Goal: Task Accomplishment & Management: Use online tool/utility

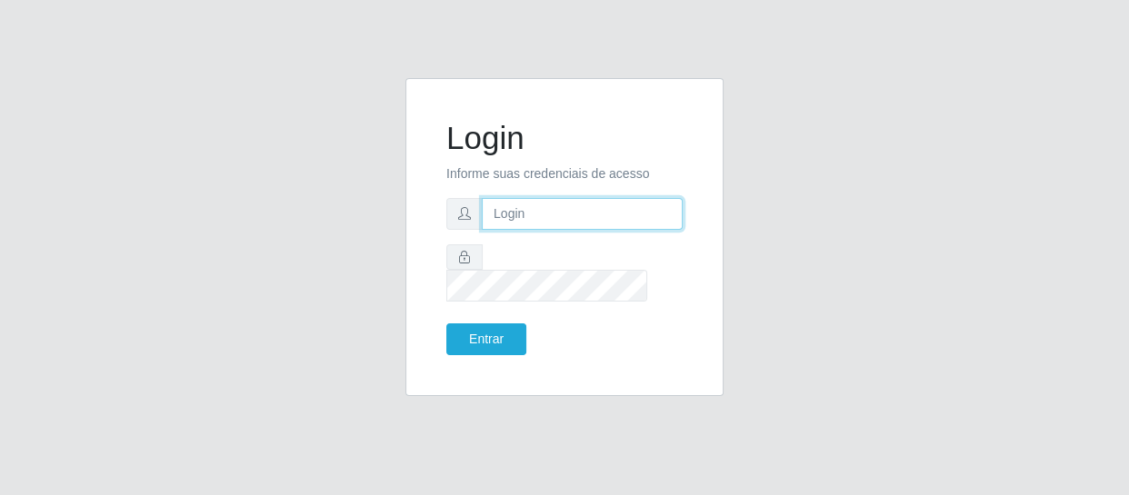
click at [559, 224] on input "text" at bounding box center [582, 214] width 201 height 32
type input "[EMAIL_ADDRESS][DOMAIN_NAME]"
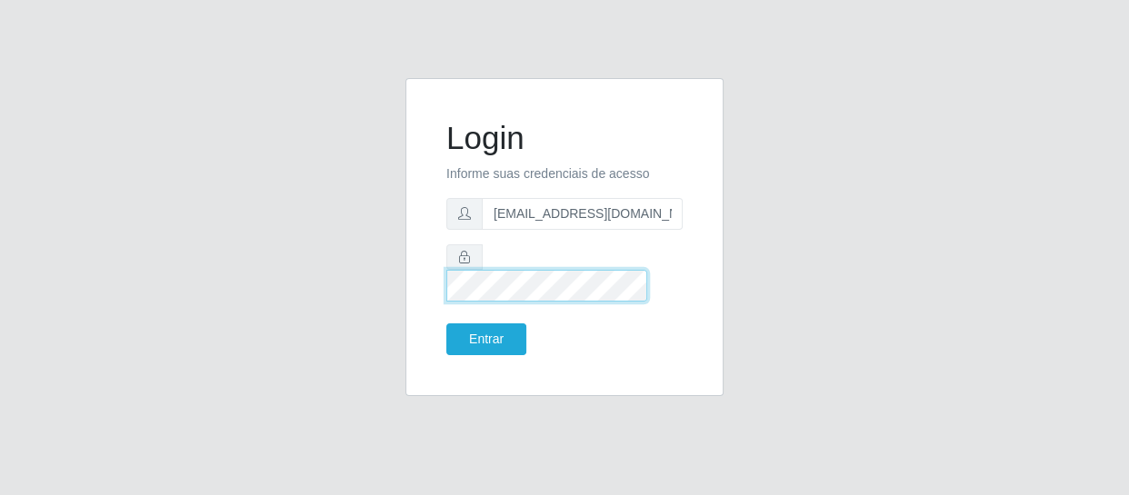
click at [446, 324] on button "Entrar" at bounding box center [486, 340] width 80 height 32
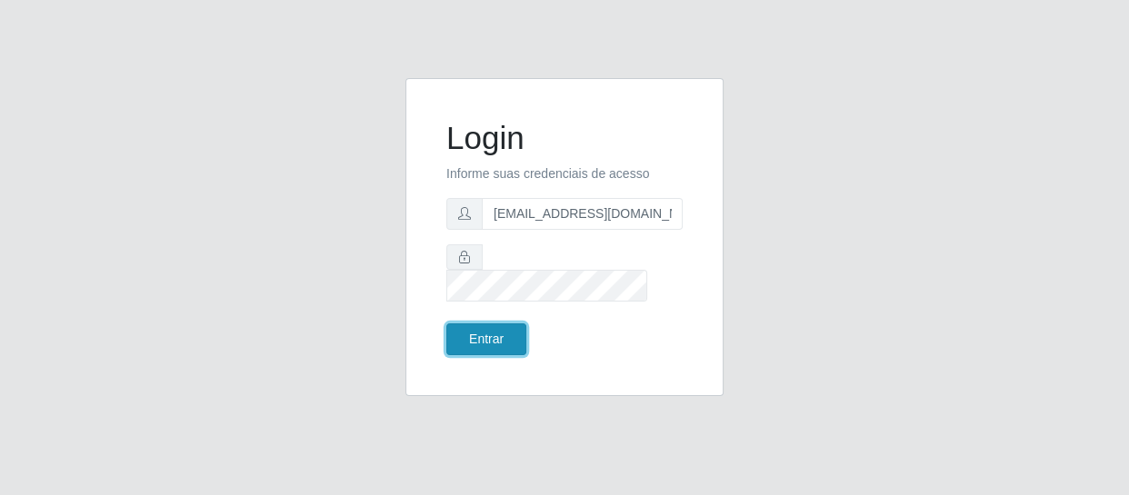
click at [504, 324] on button "Entrar" at bounding box center [486, 340] width 80 height 32
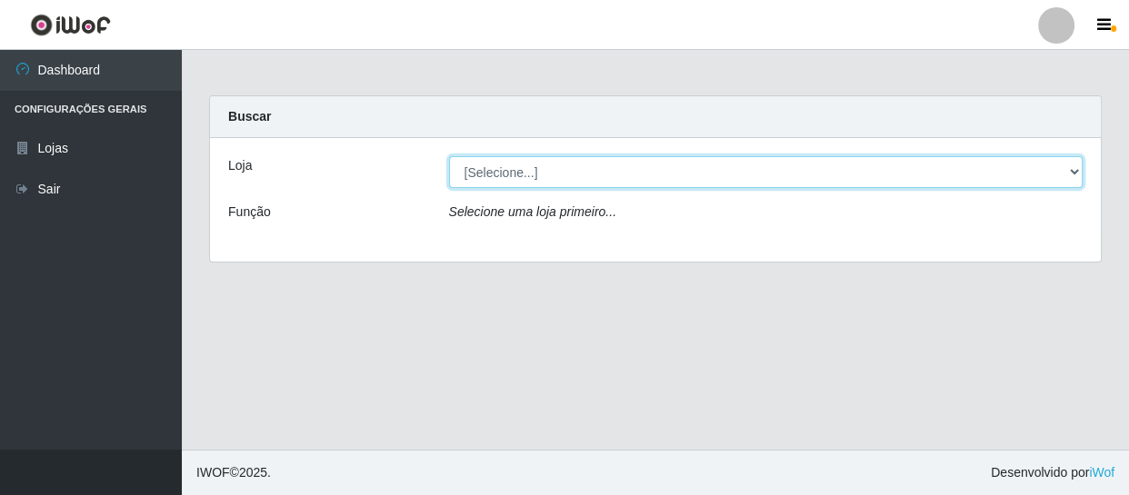
click at [617, 175] on select "[Selecione...] SuperFácil Atacado - São Gonçalo do Amarante" at bounding box center [766, 172] width 635 height 32
select select "408"
click at [449, 156] on select "[Selecione...] SuperFácil Atacado - São Gonçalo do Amarante" at bounding box center [766, 172] width 635 height 32
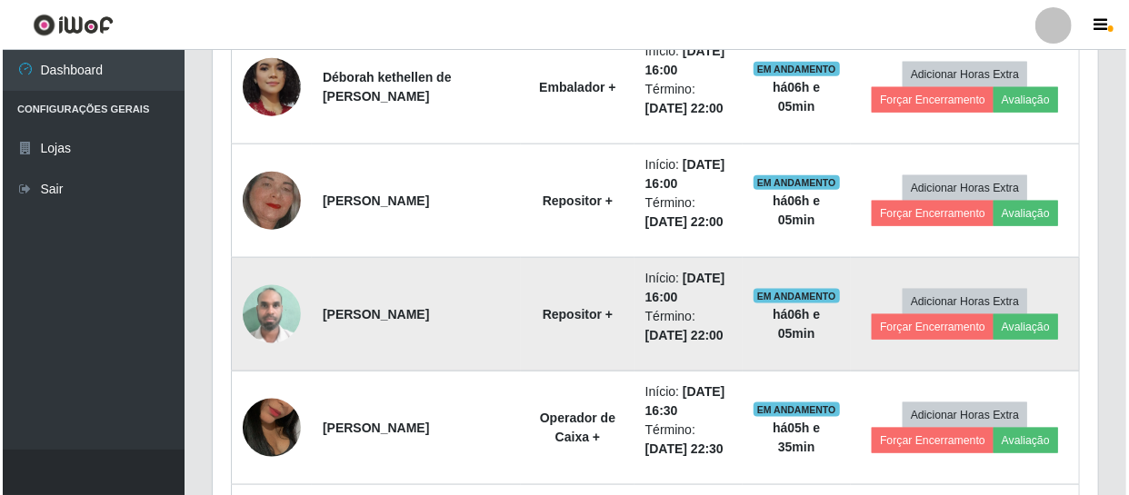
scroll to position [909, 0]
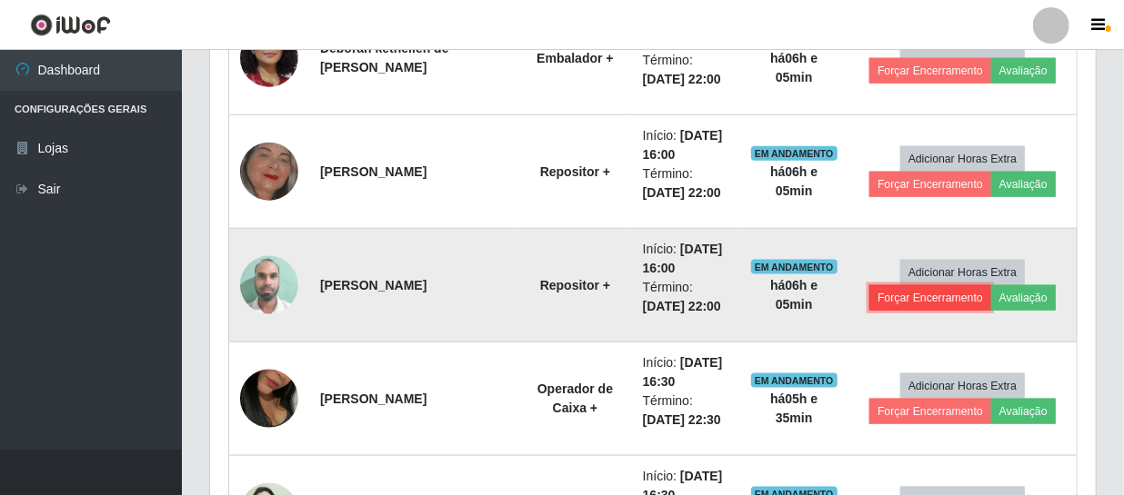
click at [917, 295] on button "Forçar Encerramento" at bounding box center [930, 297] width 122 height 25
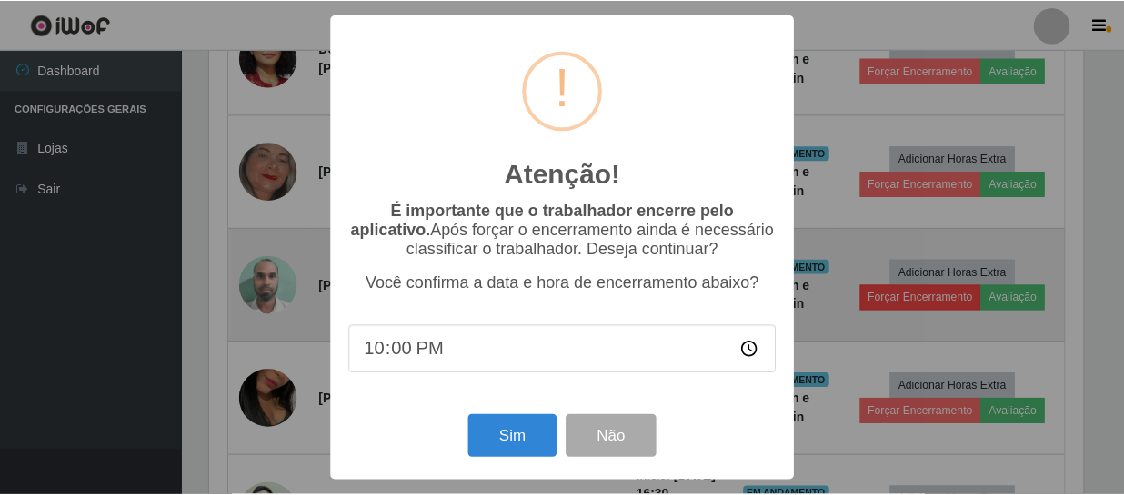
scroll to position [377, 877]
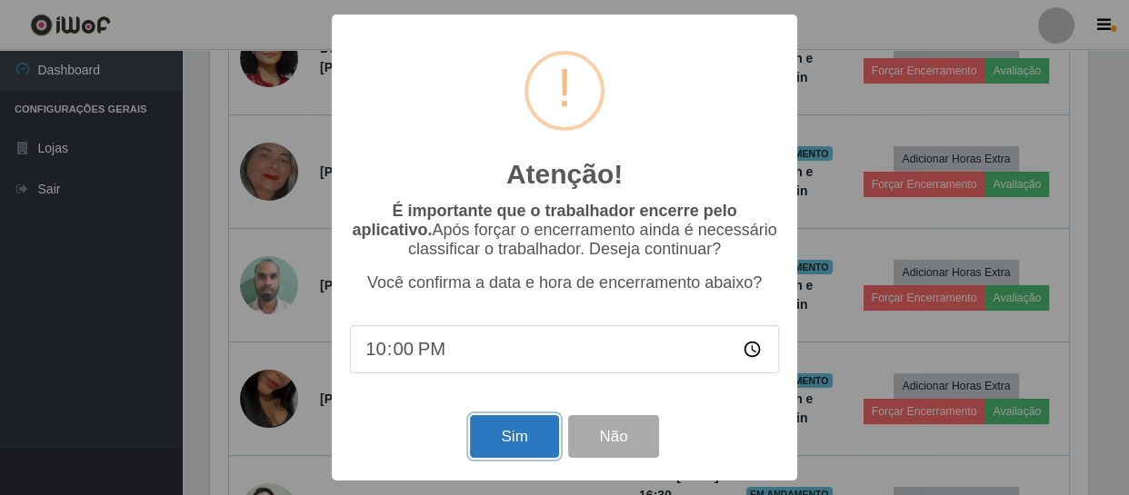
click at [489, 435] on button "Sim" at bounding box center [514, 436] width 88 height 43
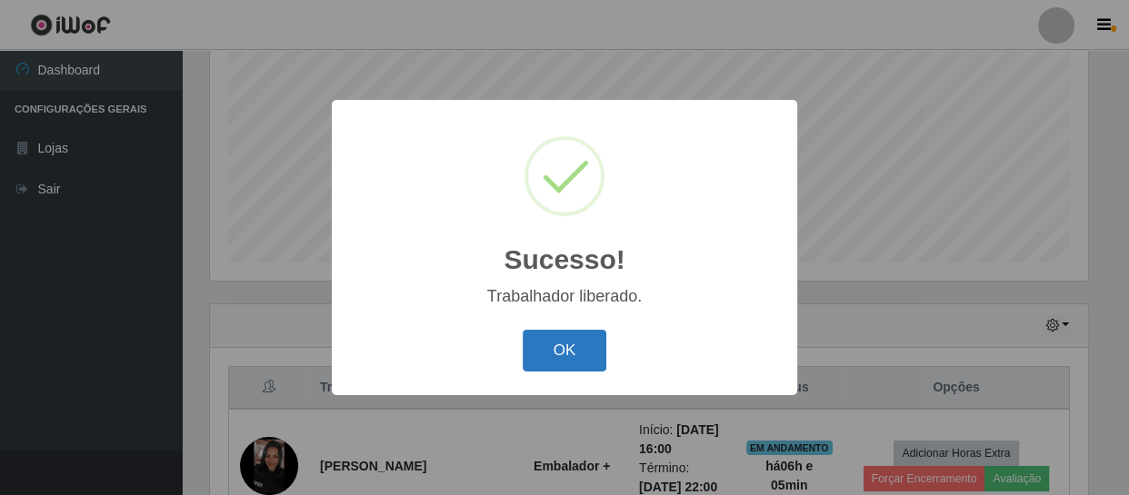
click at [568, 351] on button "OK" at bounding box center [565, 351] width 85 height 43
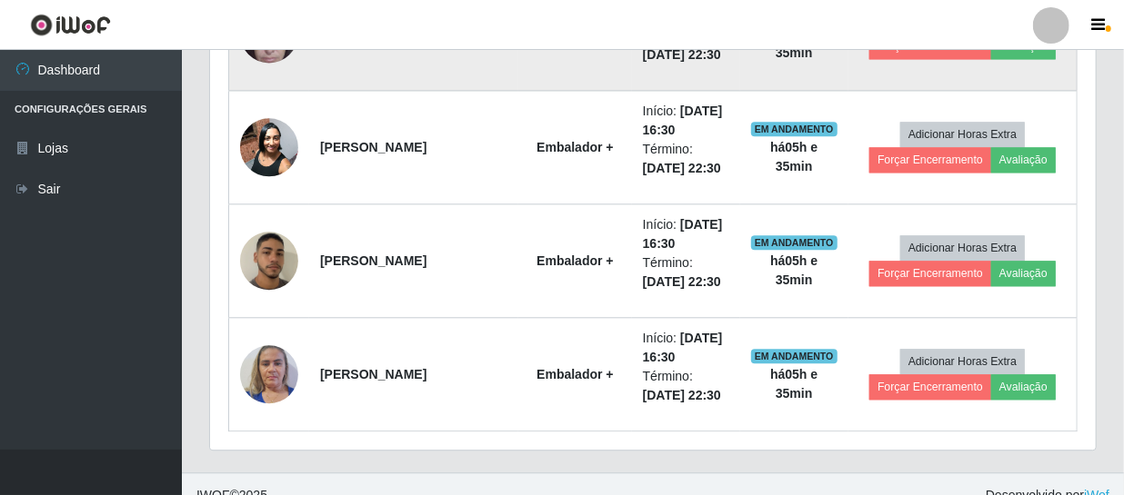
scroll to position [1864, 0]
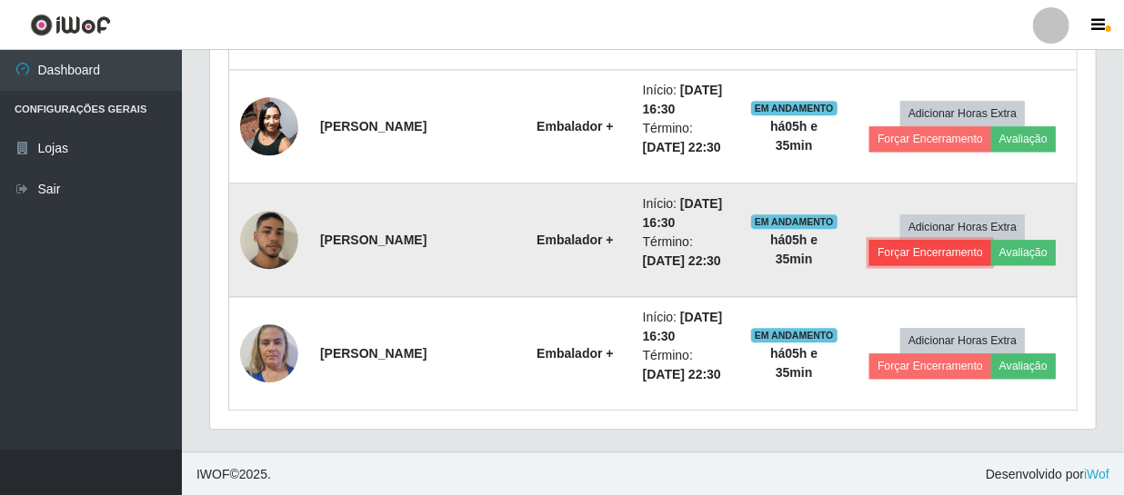
click at [932, 254] on button "Forçar Encerramento" at bounding box center [930, 252] width 122 height 25
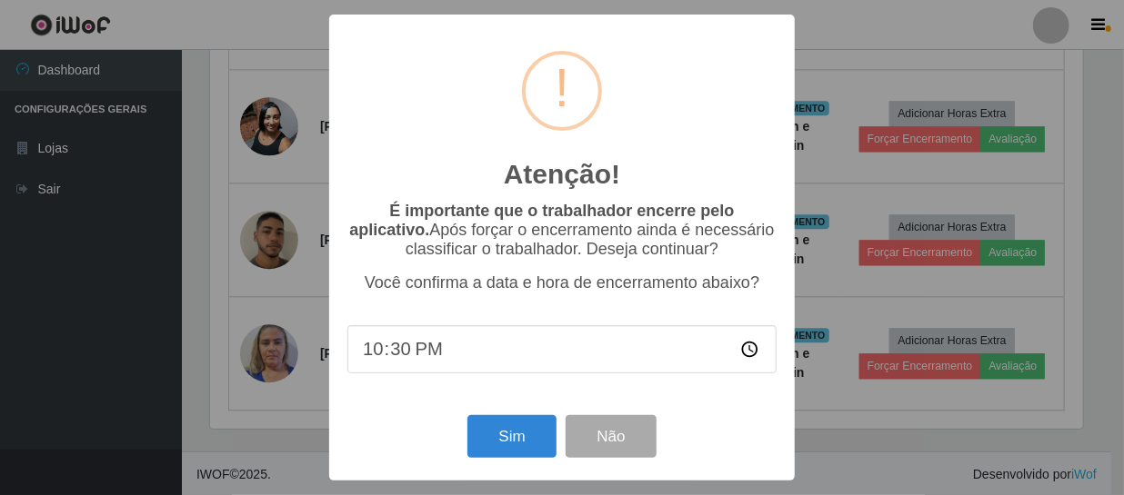
scroll to position [377, 877]
click at [529, 430] on button "Sim" at bounding box center [514, 436] width 88 height 43
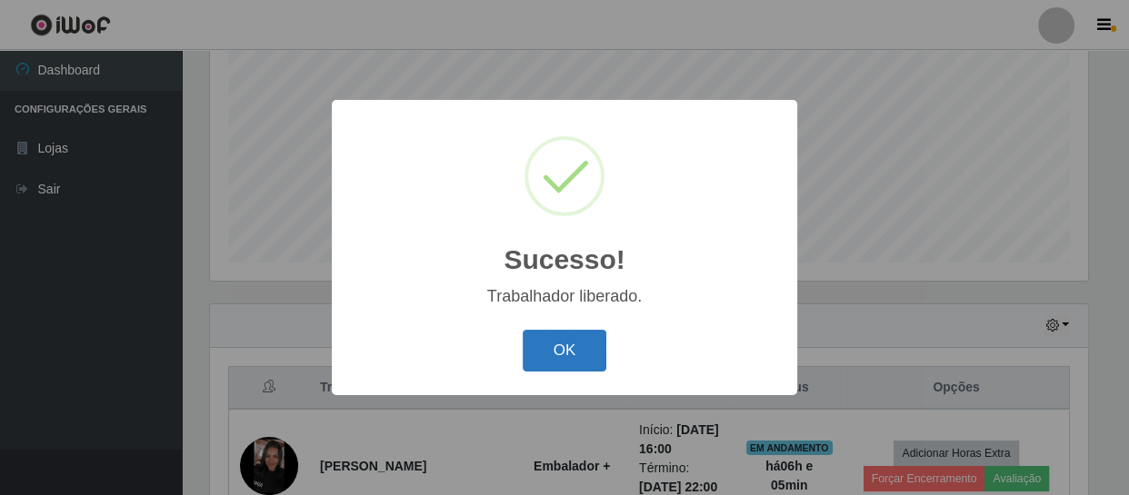
click at [585, 334] on button "OK" at bounding box center [565, 351] width 85 height 43
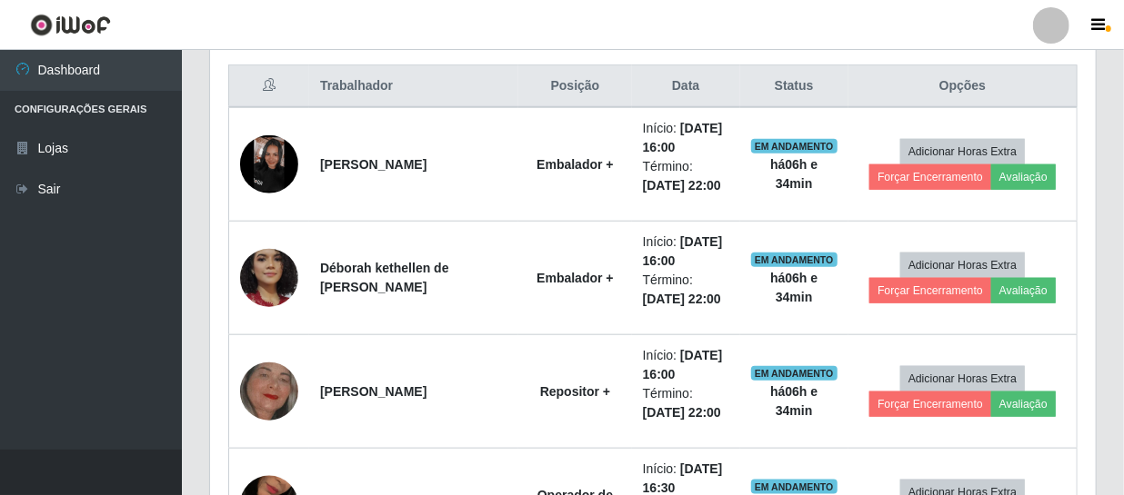
scroll to position [718, 0]
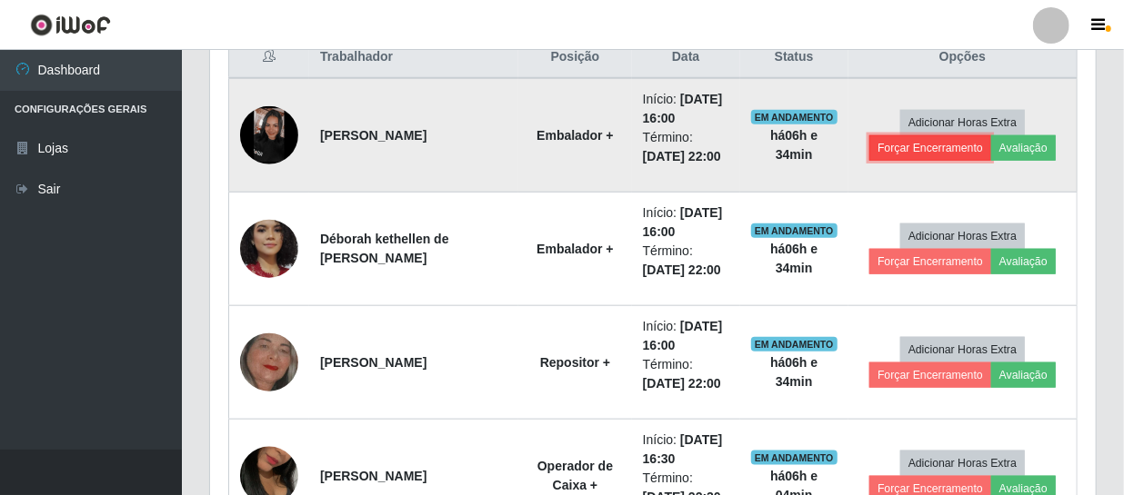
click at [930, 145] on button "Forçar Encerramento" at bounding box center [930, 147] width 122 height 25
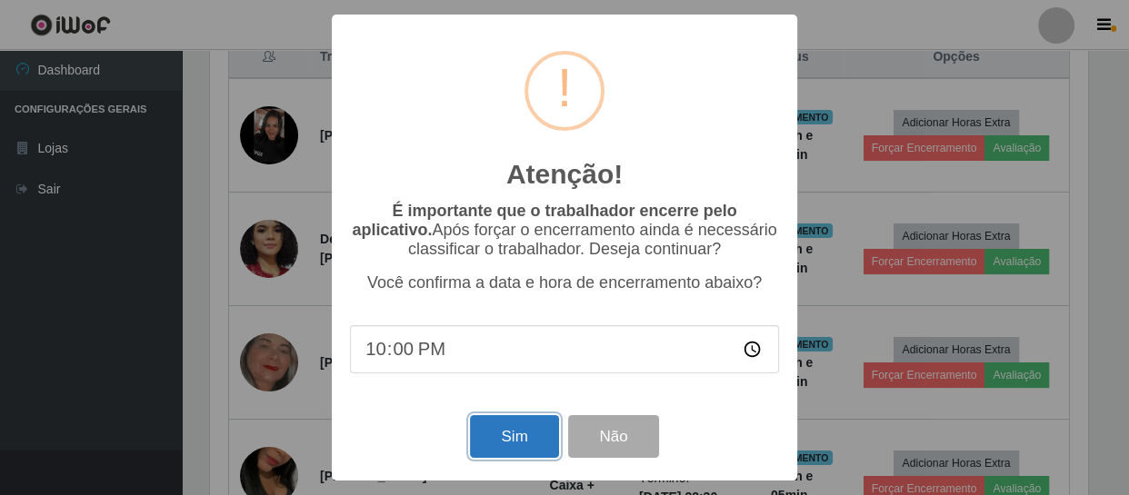
click at [518, 435] on button "Sim" at bounding box center [514, 436] width 88 height 43
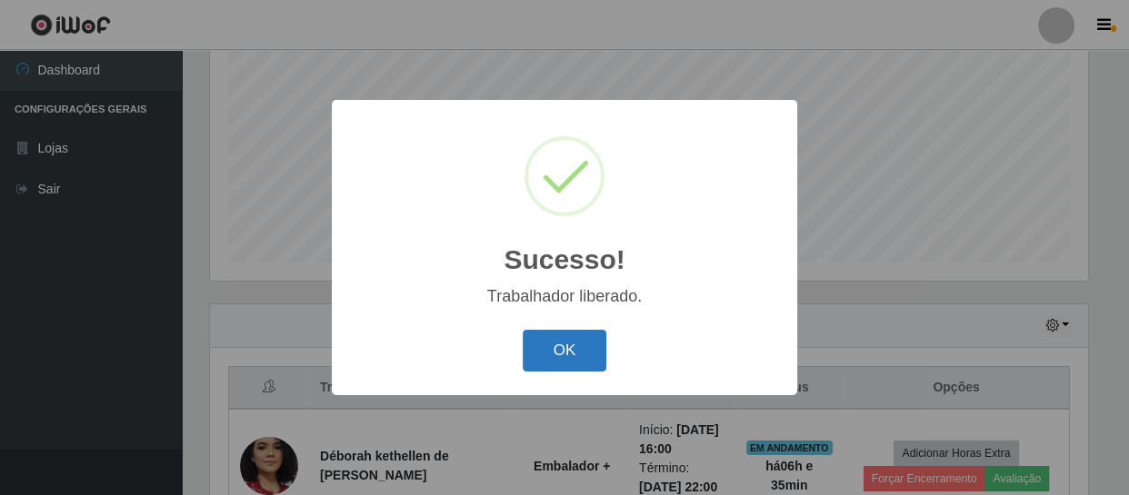
click at [568, 343] on button "OK" at bounding box center [565, 351] width 85 height 43
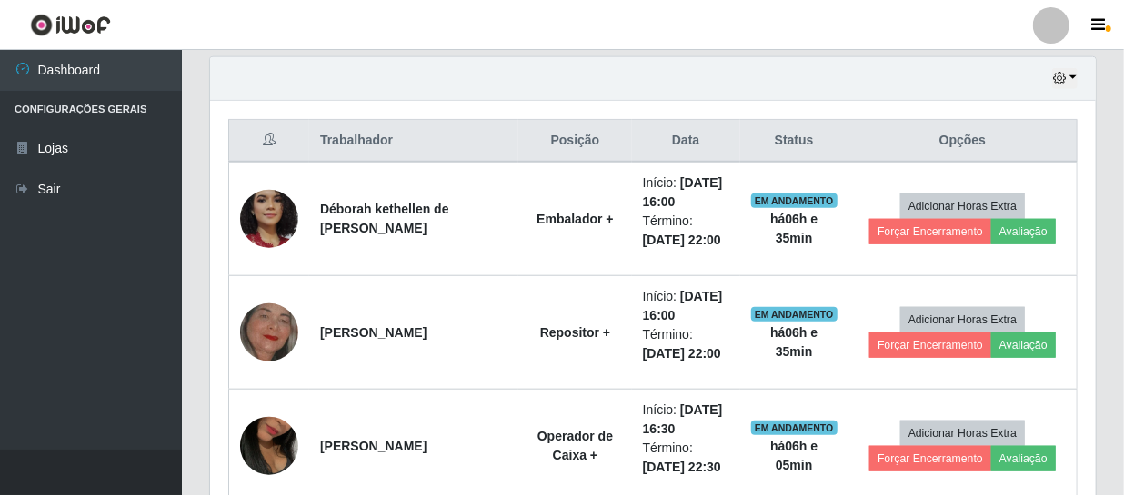
scroll to position [635, 0]
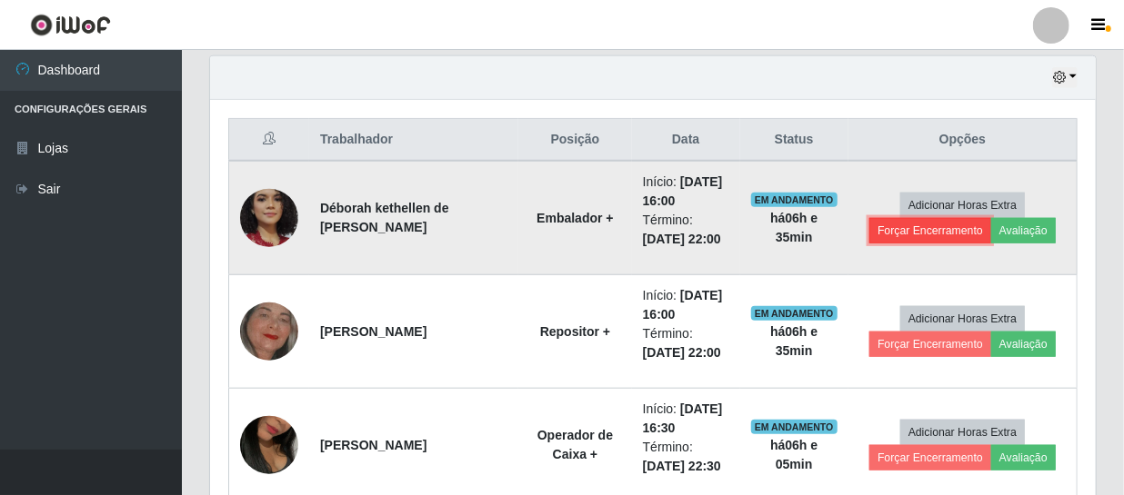
click at [911, 233] on button "Forçar Encerramento" at bounding box center [930, 230] width 122 height 25
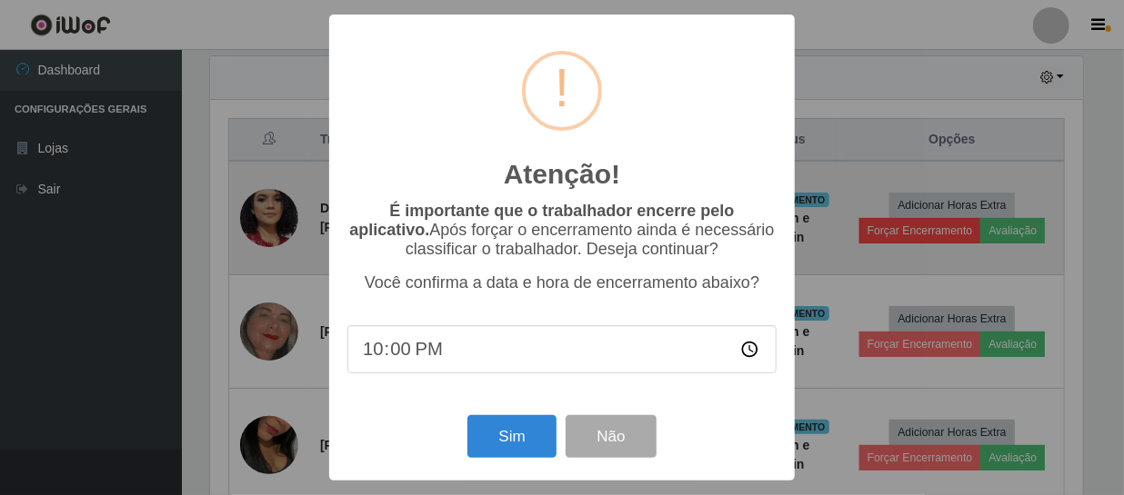
scroll to position [377, 877]
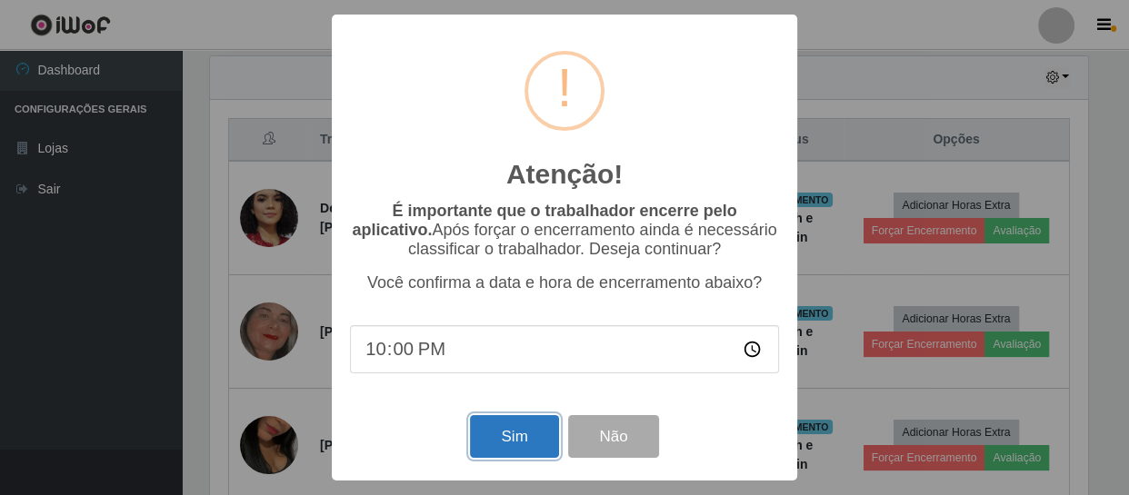
click at [514, 440] on button "Sim" at bounding box center [514, 436] width 88 height 43
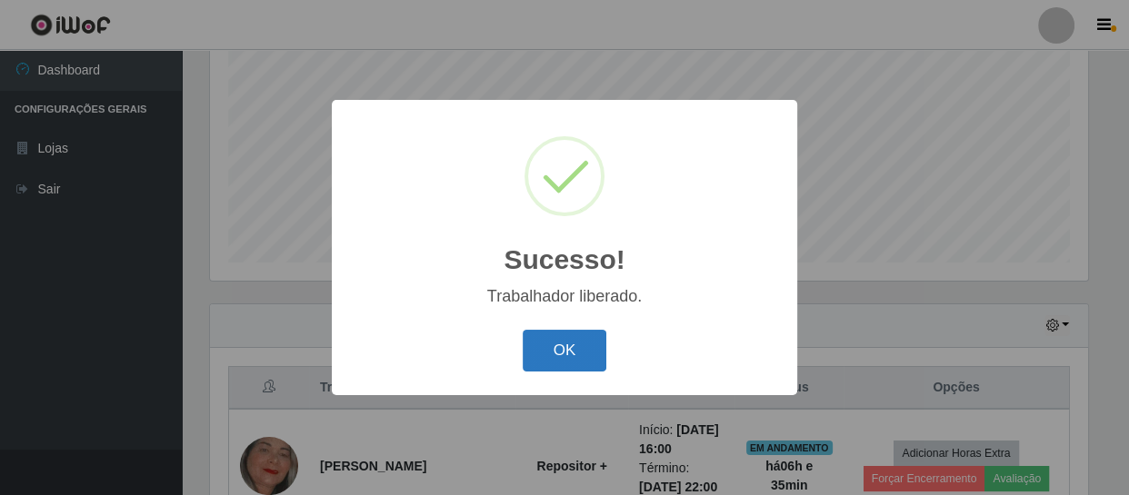
click at [543, 355] on button "OK" at bounding box center [565, 351] width 85 height 43
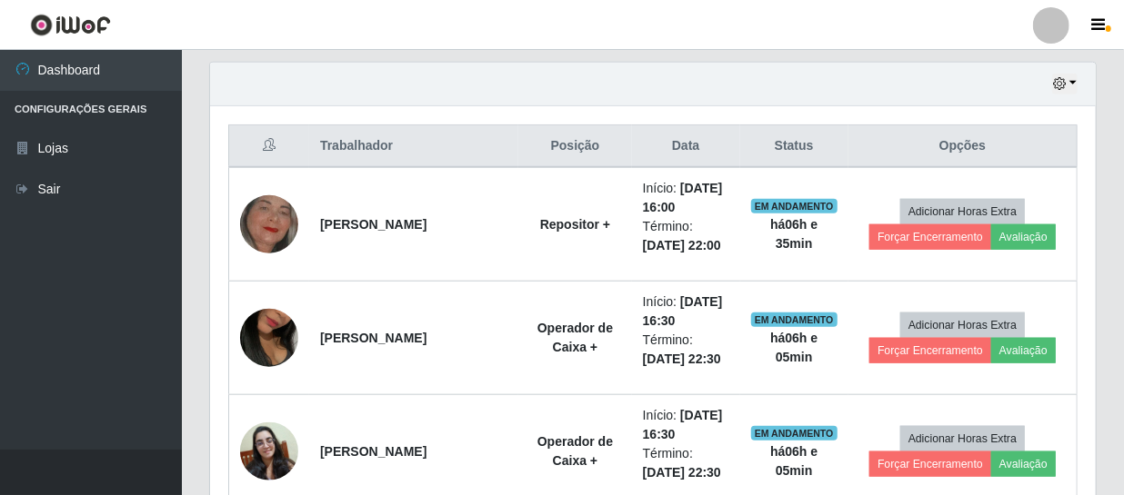
scroll to position [635, 0]
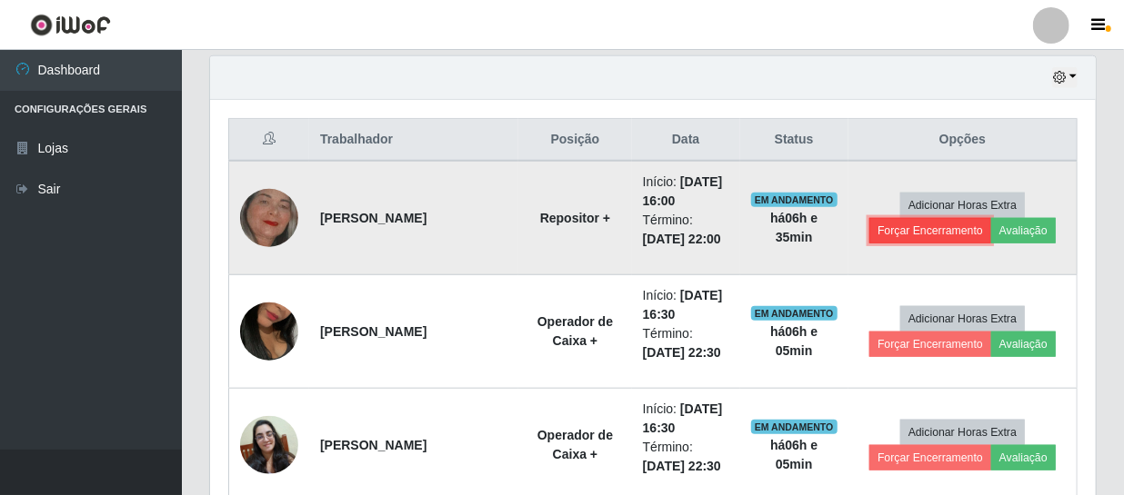
click at [900, 235] on button "Forçar Encerramento" at bounding box center [930, 230] width 122 height 25
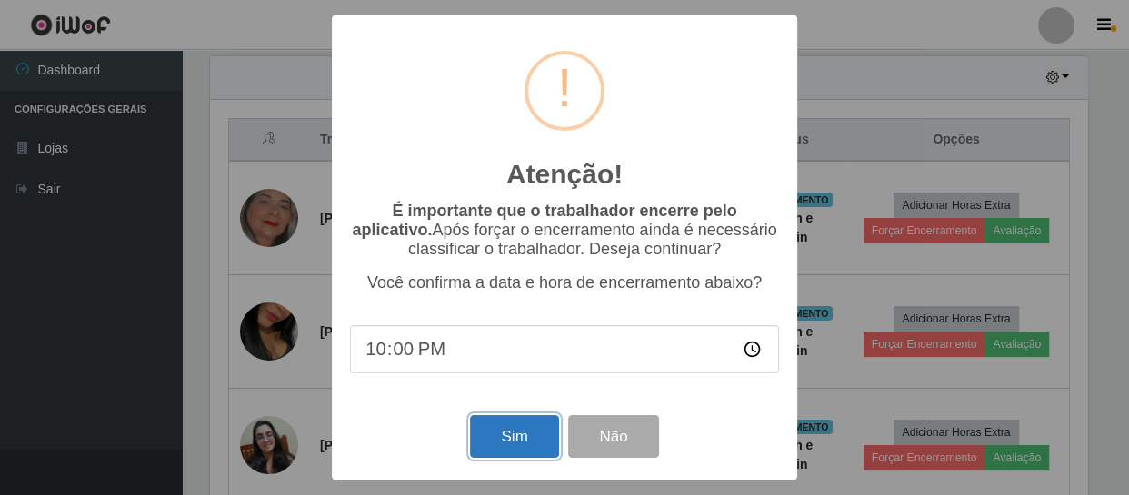
click at [503, 438] on button "Sim" at bounding box center [514, 436] width 88 height 43
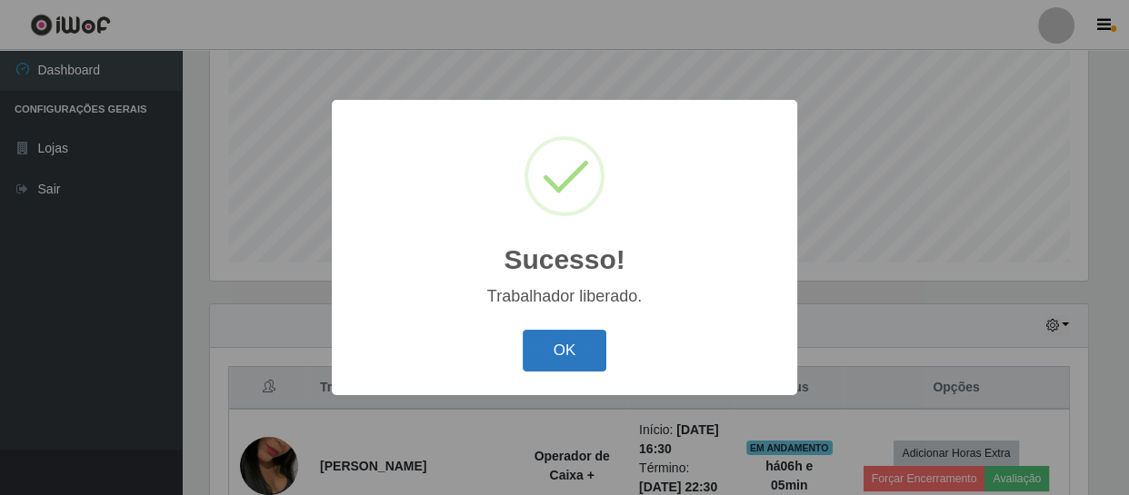
click at [562, 333] on button "OK" at bounding box center [565, 351] width 85 height 43
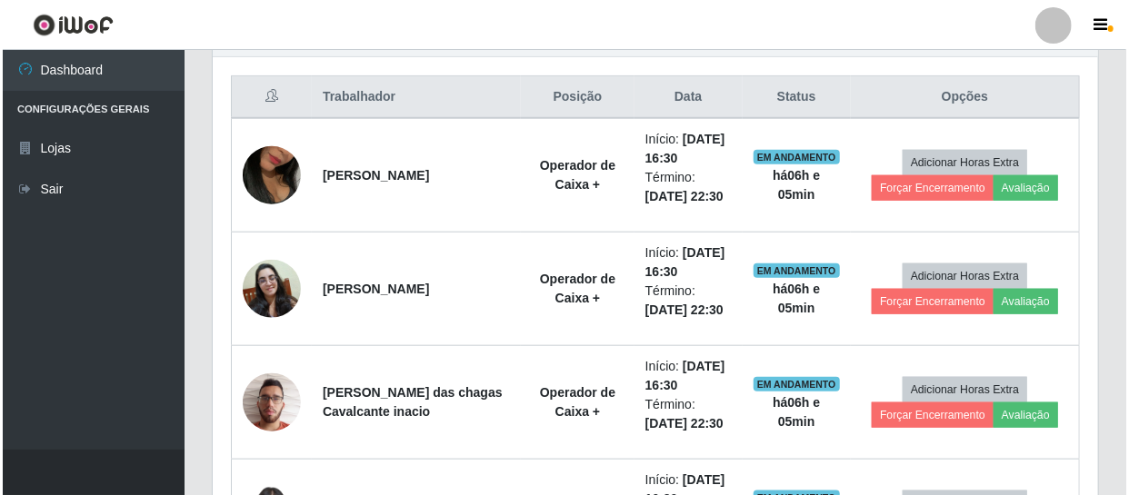
scroll to position [0, 0]
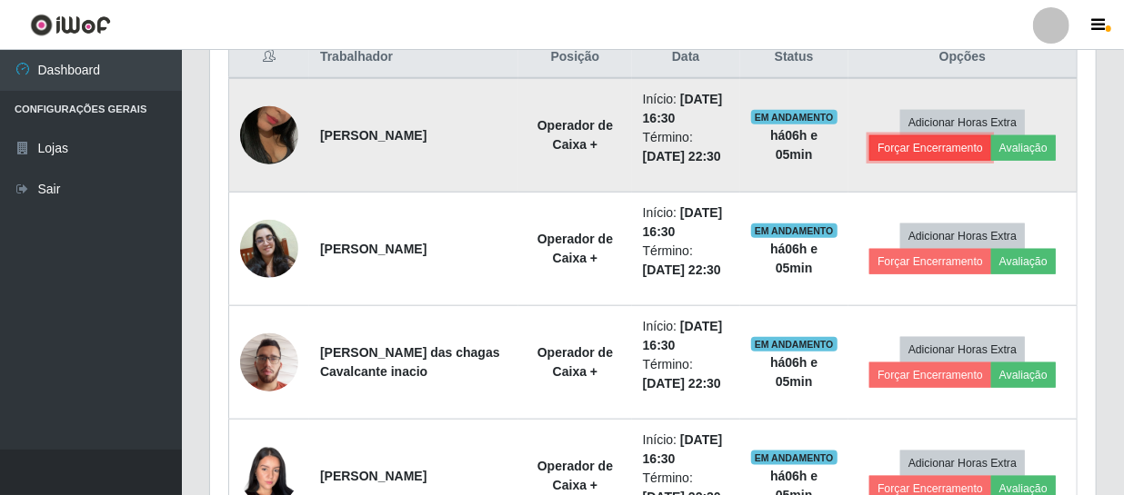
click at [919, 143] on button "Forçar Encerramento" at bounding box center [930, 147] width 122 height 25
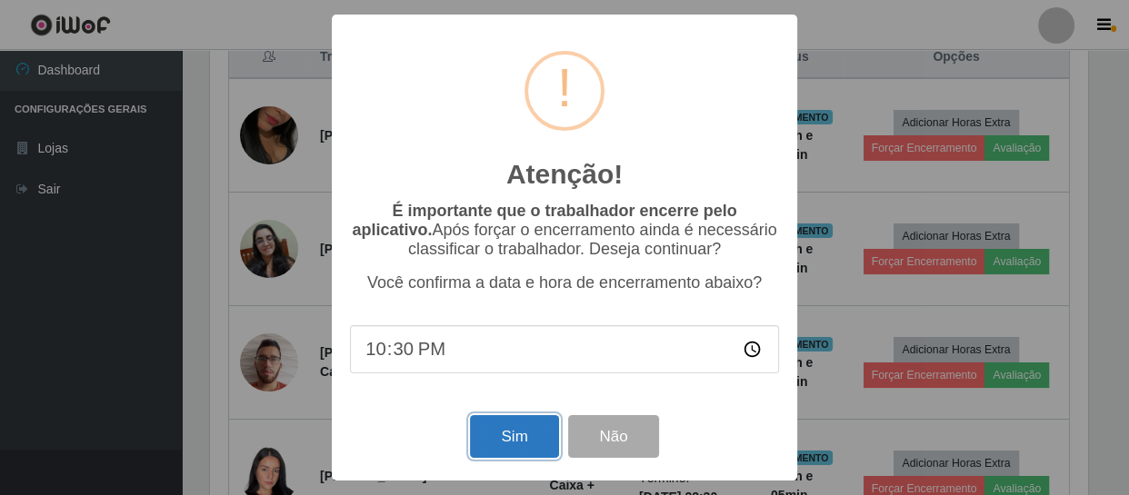
click at [509, 439] on button "Sim" at bounding box center [514, 436] width 88 height 43
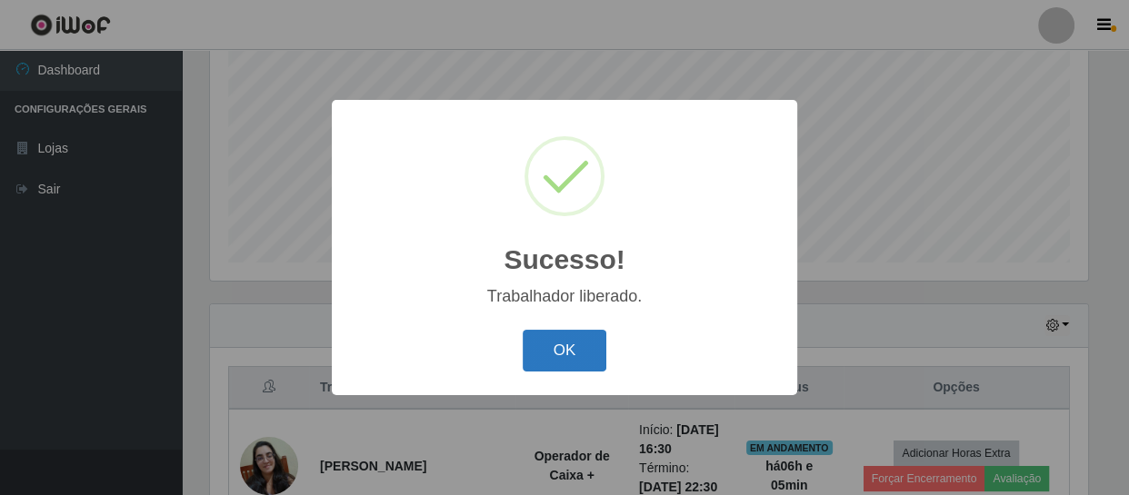
drag, startPoint x: 575, startPoint y: 348, endPoint x: 582, endPoint y: 338, distance: 11.9
click at [575, 347] on button "OK" at bounding box center [565, 351] width 85 height 43
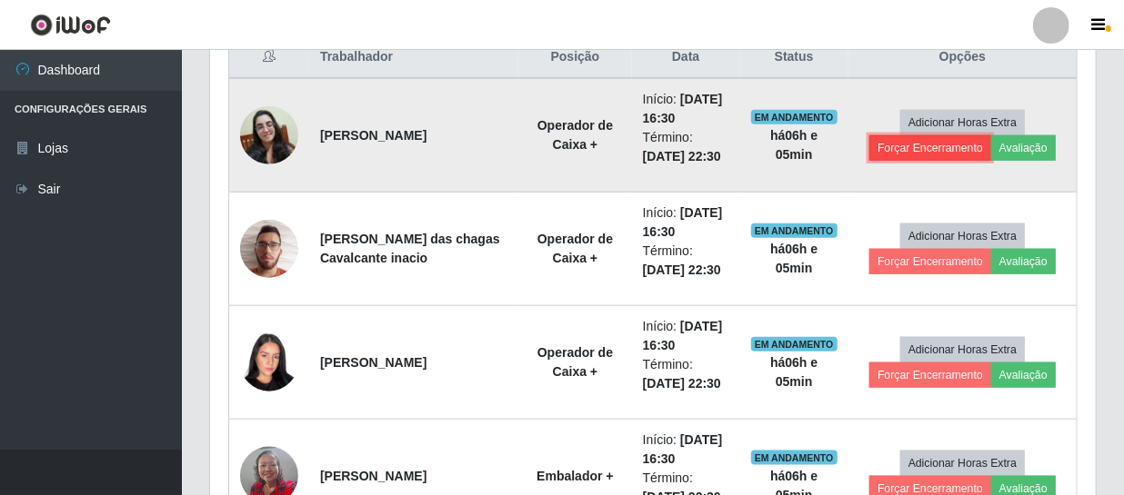
click at [939, 148] on button "Forçar Encerramento" at bounding box center [930, 147] width 122 height 25
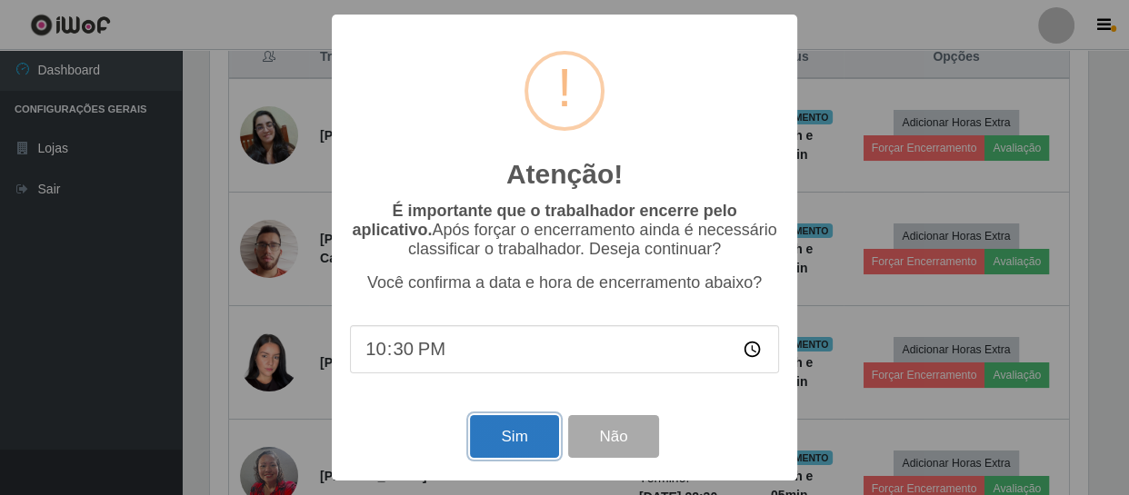
click at [509, 445] on button "Sim" at bounding box center [514, 436] width 88 height 43
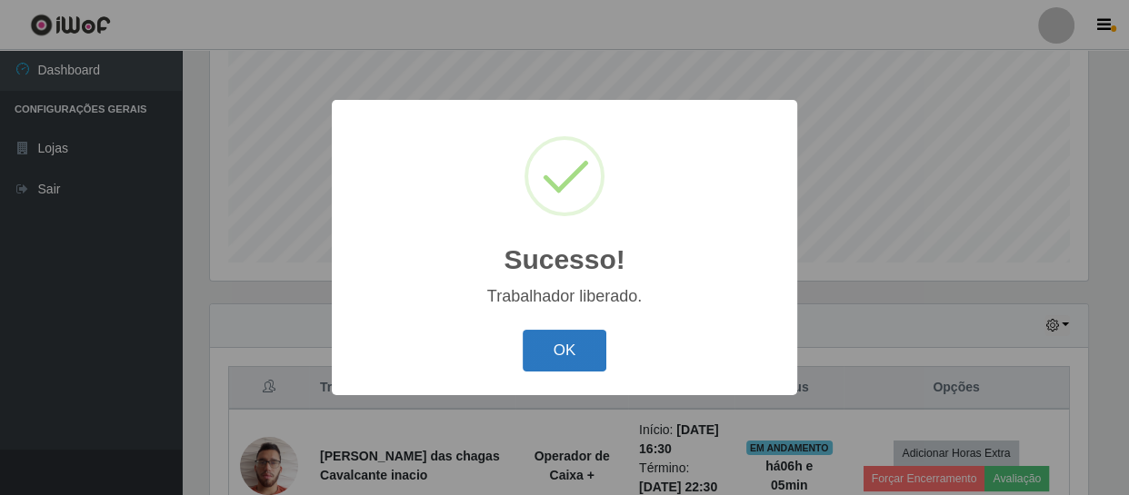
click at [531, 354] on button "OK" at bounding box center [565, 351] width 85 height 43
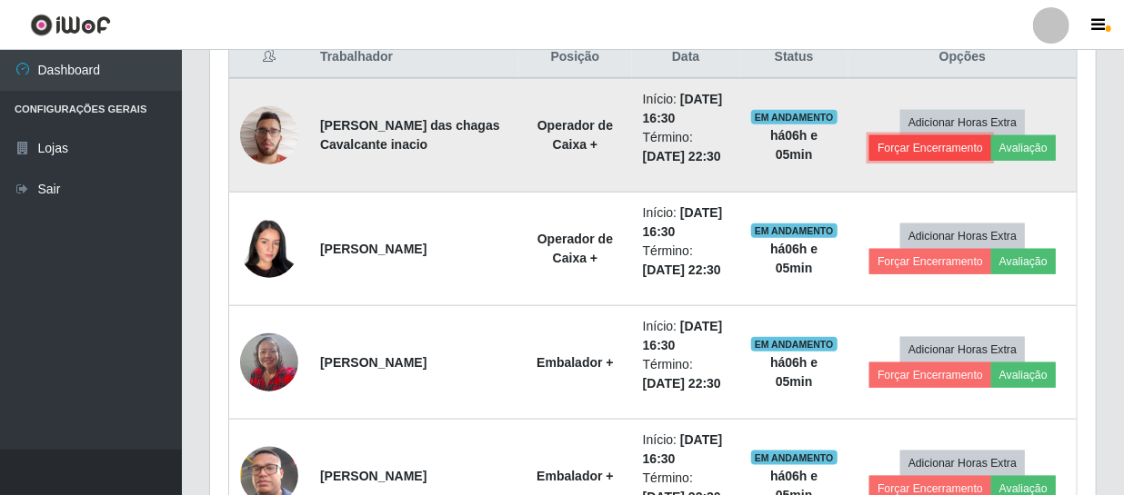
click at [903, 147] on button "Forçar Encerramento" at bounding box center [930, 147] width 122 height 25
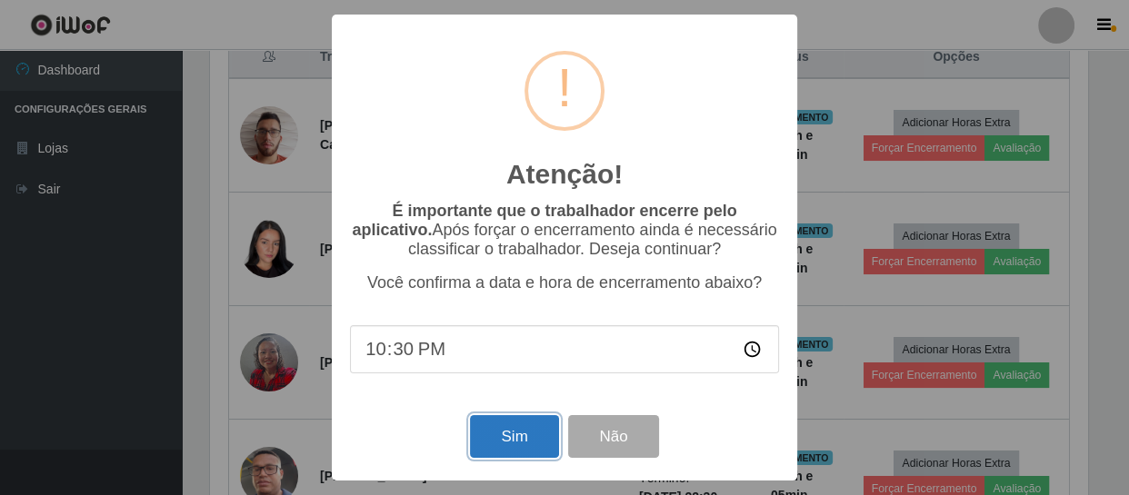
click at [491, 452] on button "Sim" at bounding box center [514, 436] width 88 height 43
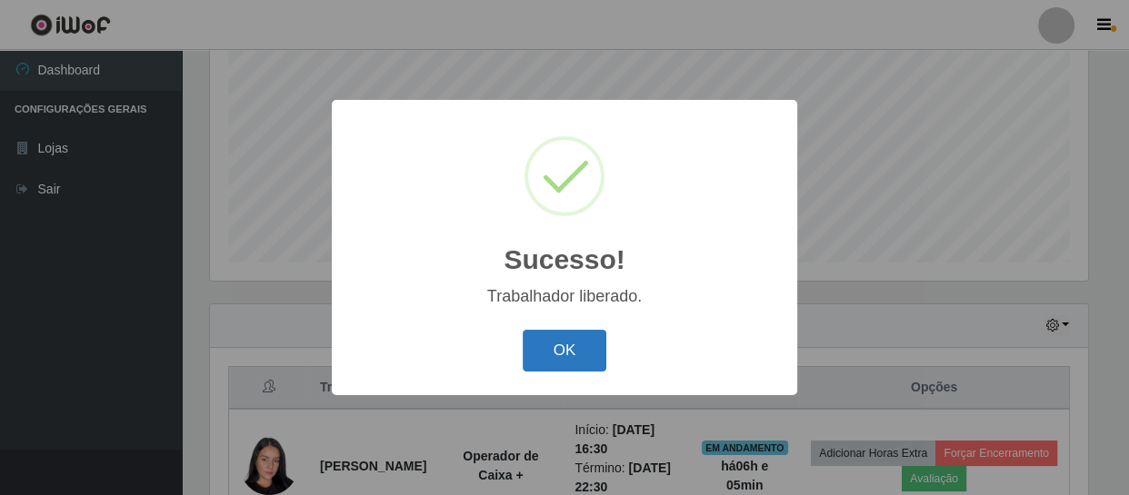
click at [553, 365] on button "OK" at bounding box center [565, 351] width 85 height 43
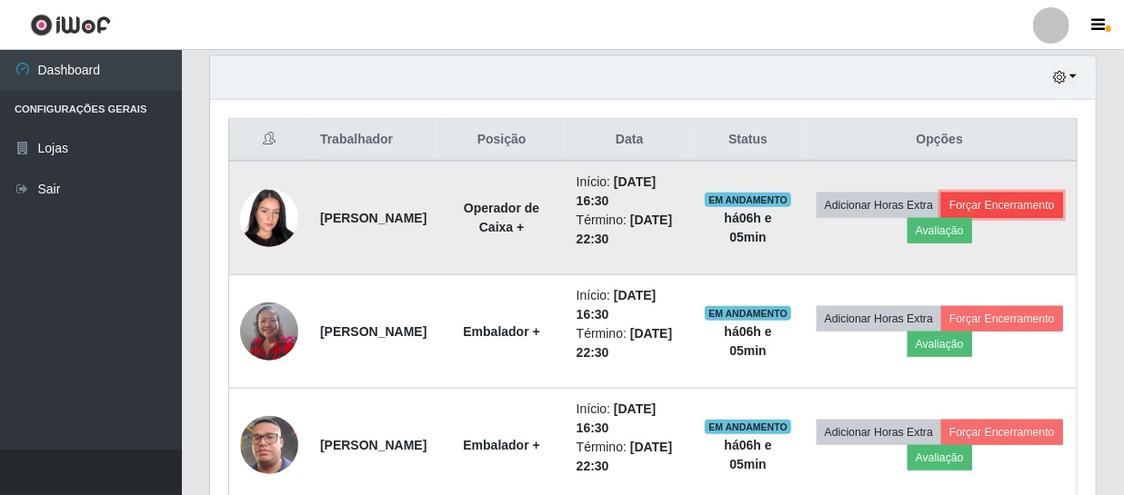
click at [941, 218] on button "Forçar Encerramento" at bounding box center [1002, 205] width 122 height 25
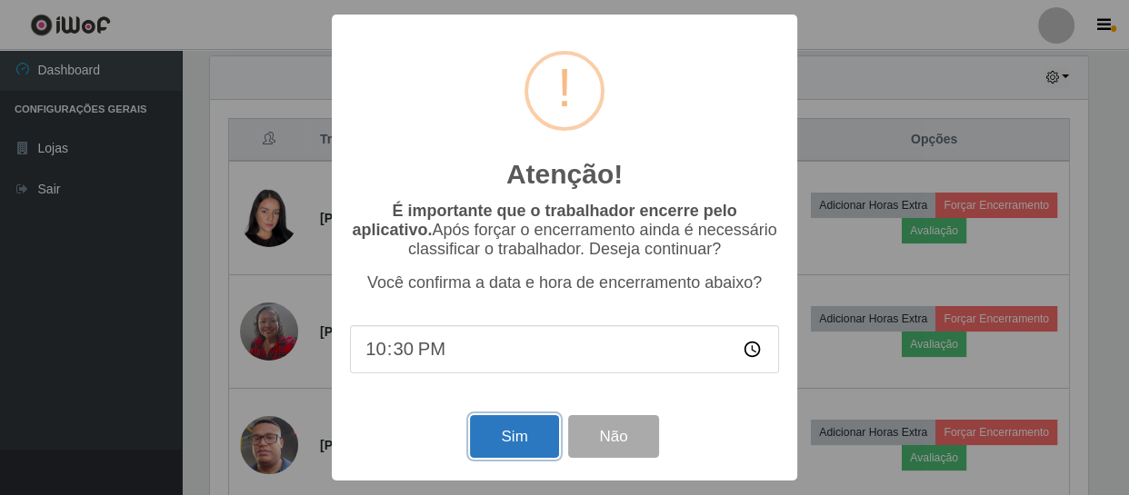
click at [508, 436] on button "Sim" at bounding box center [514, 436] width 88 height 43
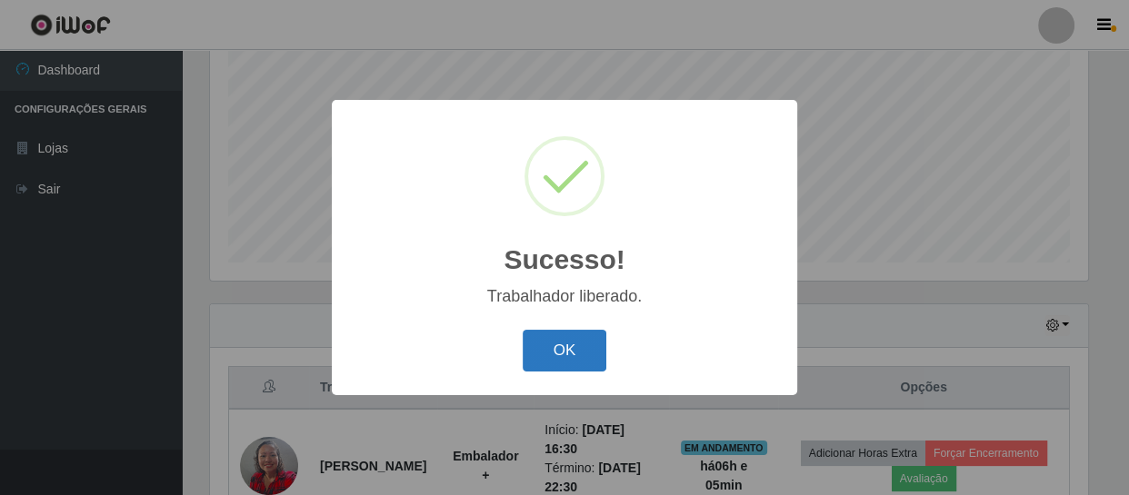
click at [575, 345] on button "OK" at bounding box center [565, 351] width 85 height 43
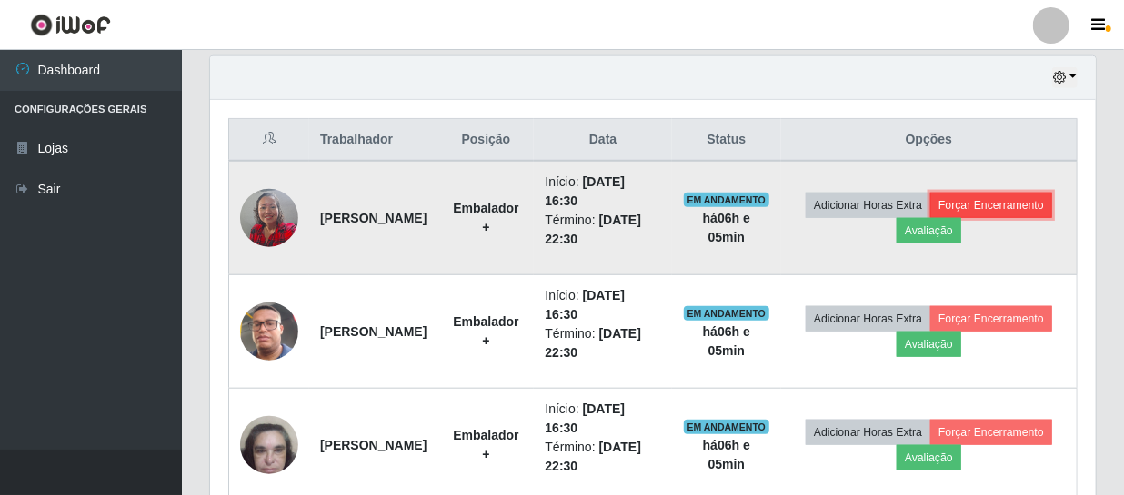
click at [930, 218] on button "Forçar Encerramento" at bounding box center [991, 205] width 122 height 25
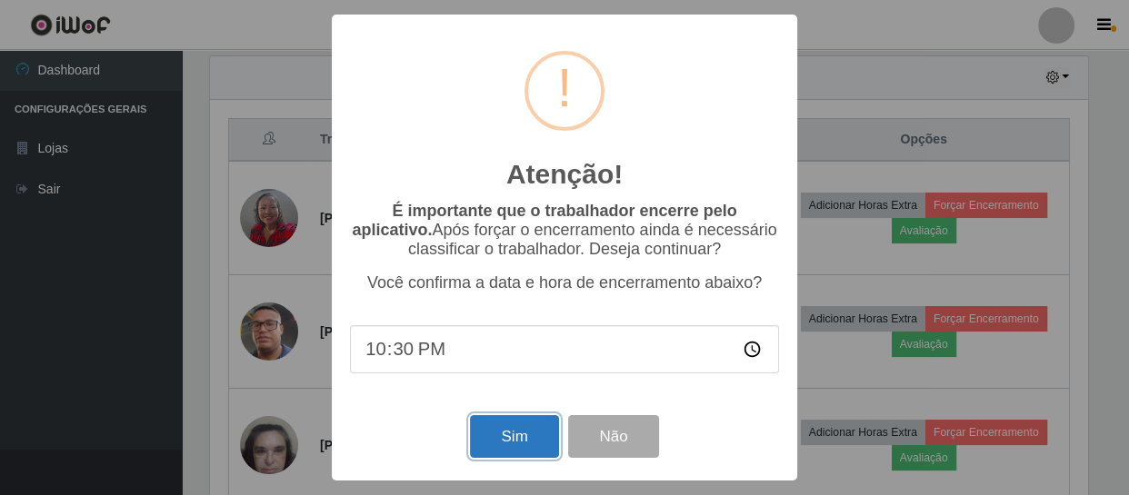
click at [518, 432] on button "Sim" at bounding box center [514, 436] width 88 height 43
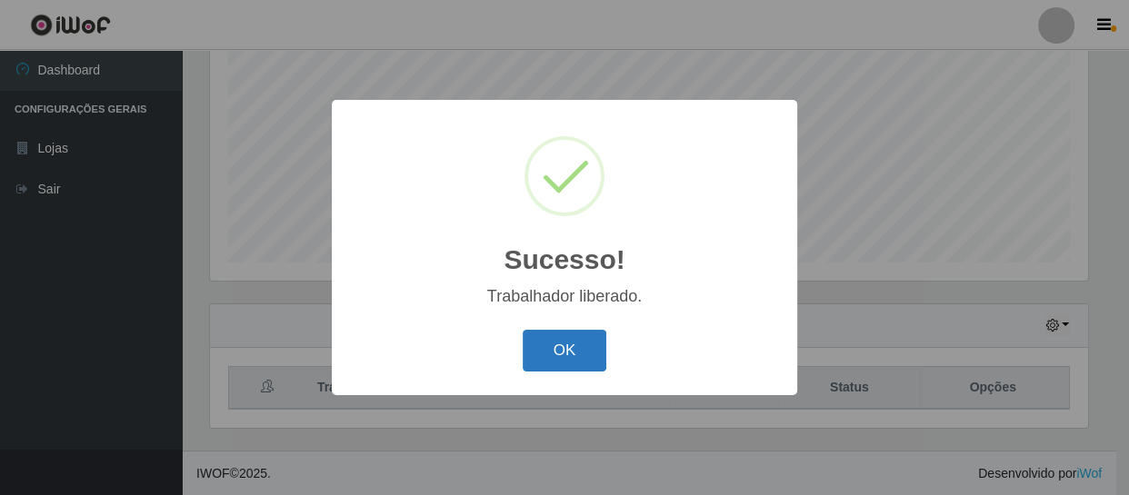
click at [576, 345] on button "OK" at bounding box center [565, 351] width 85 height 43
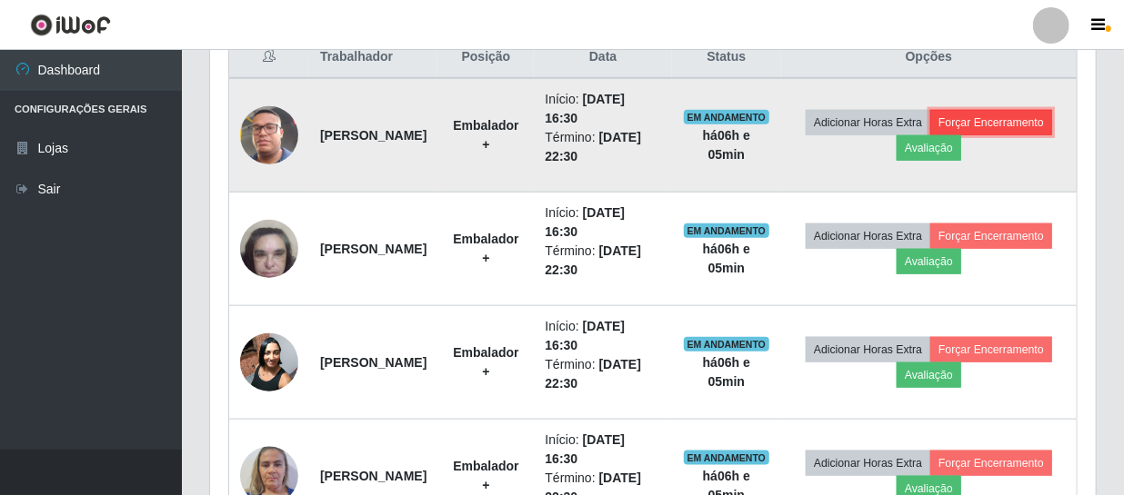
click at [930, 135] on button "Forçar Encerramento" at bounding box center [991, 122] width 122 height 25
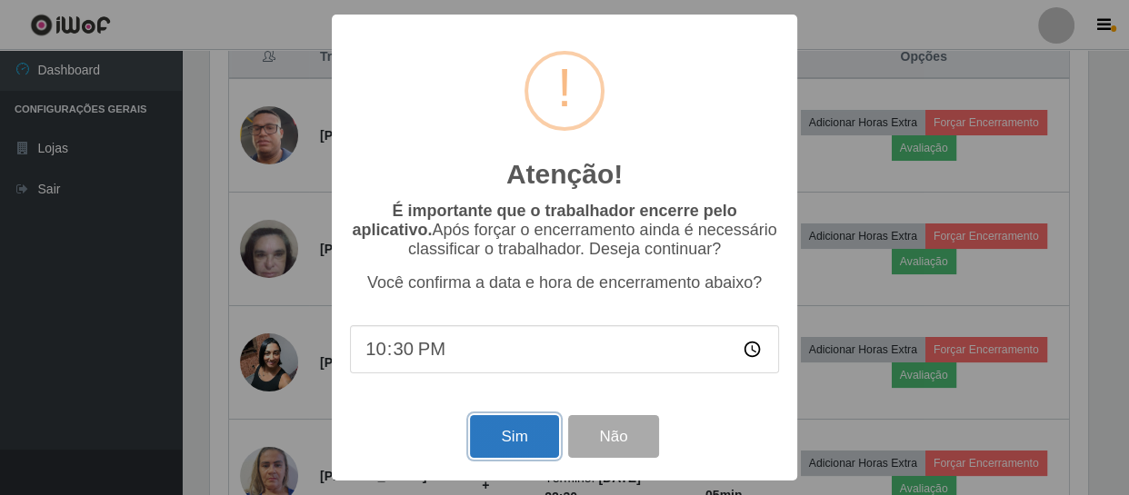
click at [516, 429] on button "Sim" at bounding box center [514, 436] width 88 height 43
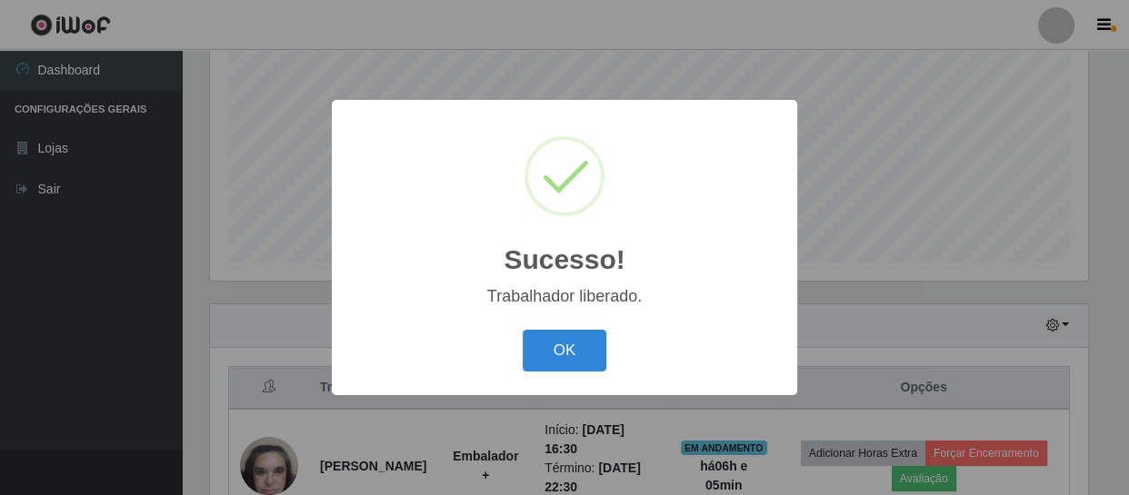
drag, startPoint x: 559, startPoint y: 345, endPoint x: 582, endPoint y: 310, distance: 41.3
click at [562, 340] on button "OK" at bounding box center [565, 351] width 85 height 43
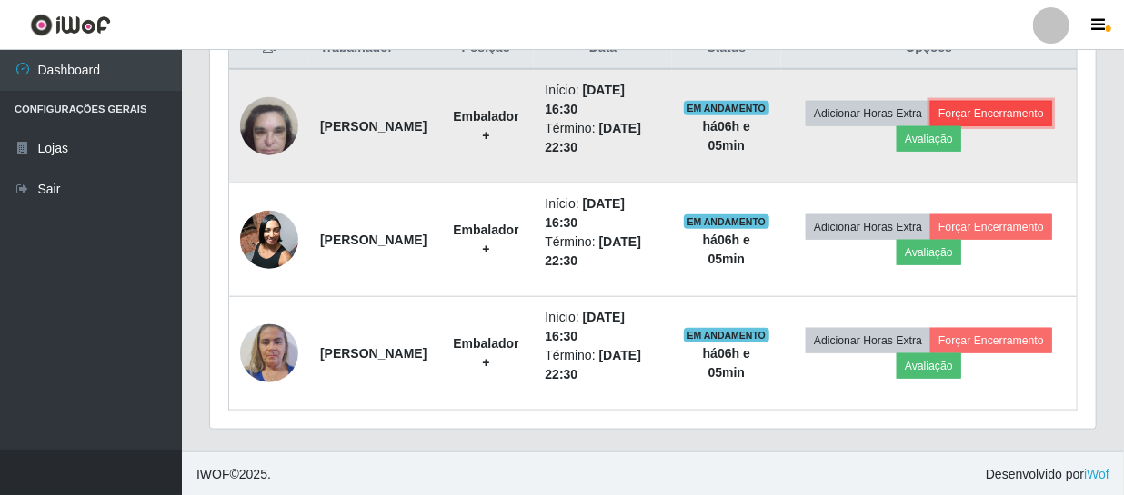
click at [930, 126] on button "Forçar Encerramento" at bounding box center [991, 113] width 122 height 25
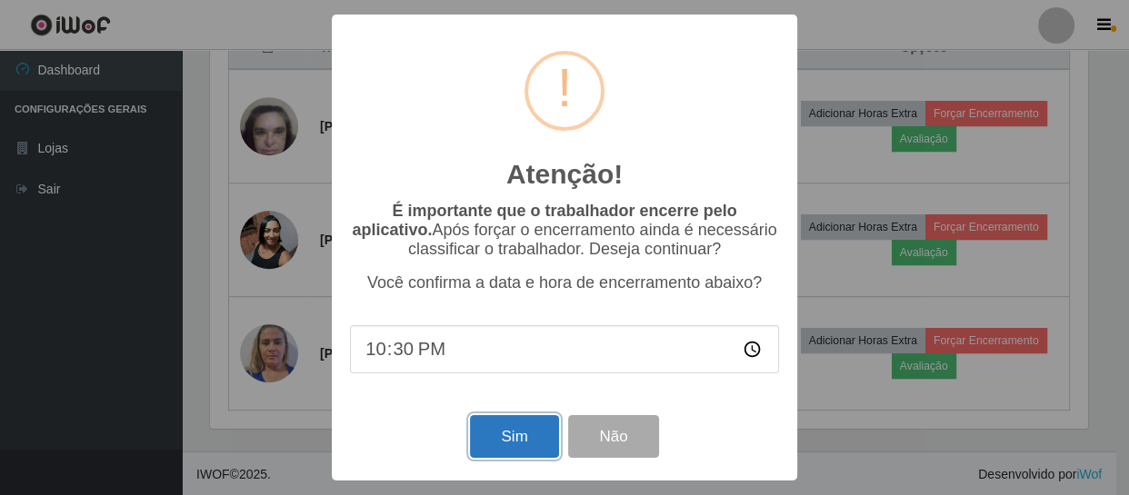
click at [490, 443] on button "Sim" at bounding box center [514, 436] width 88 height 43
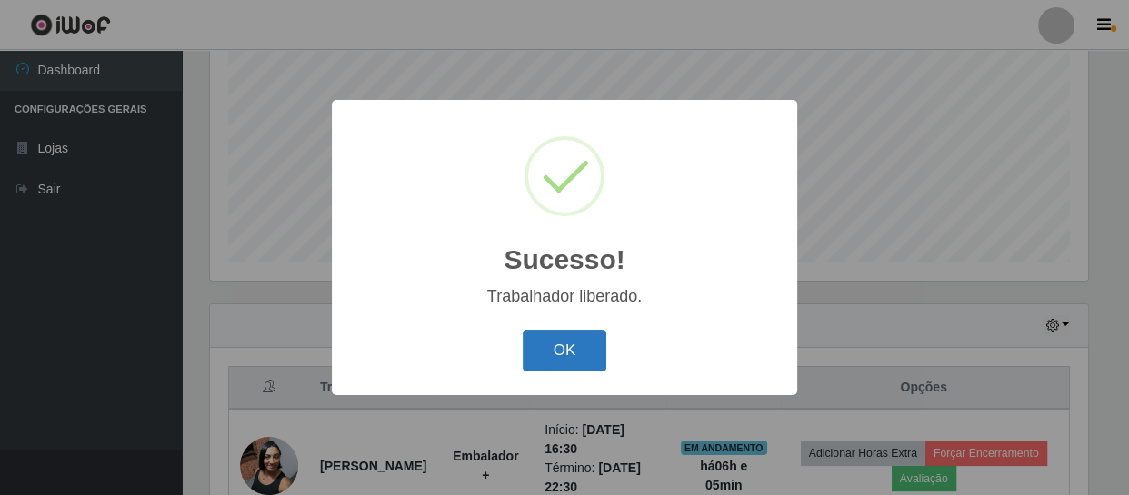
click at [582, 336] on button "OK" at bounding box center [565, 351] width 85 height 43
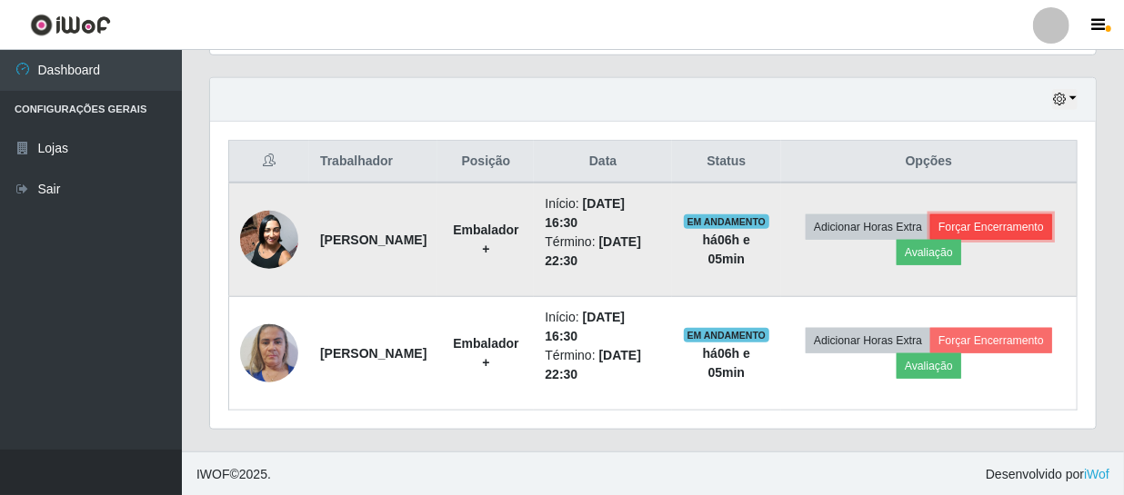
click at [930, 240] on button "Forçar Encerramento" at bounding box center [991, 227] width 122 height 25
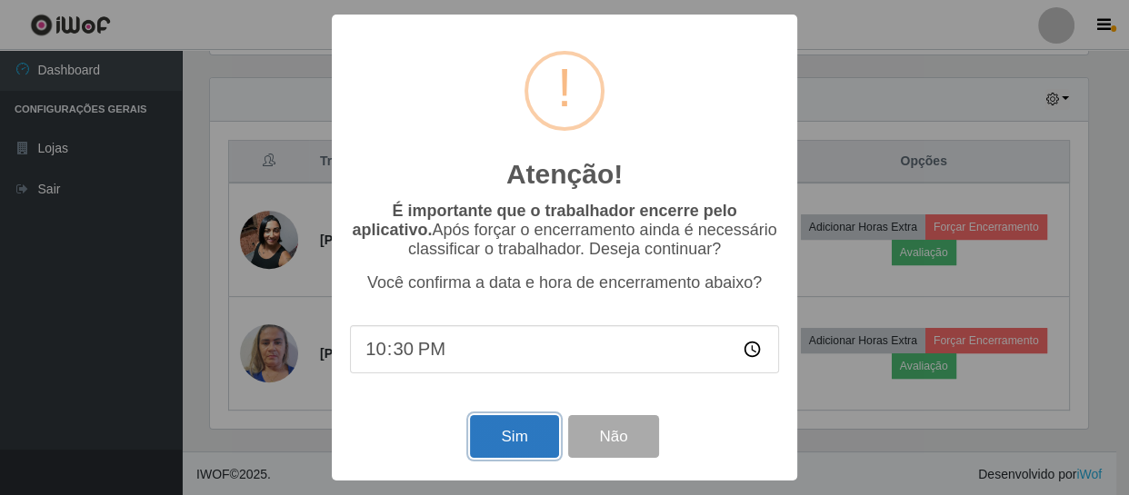
click at [503, 442] on button "Sim" at bounding box center [514, 436] width 88 height 43
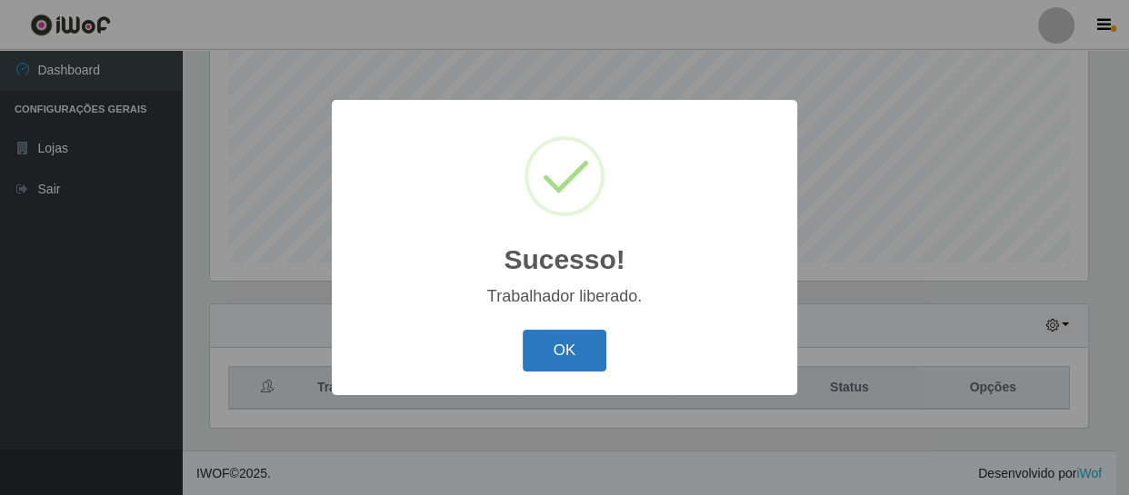
click at [588, 348] on button "OK" at bounding box center [565, 351] width 85 height 43
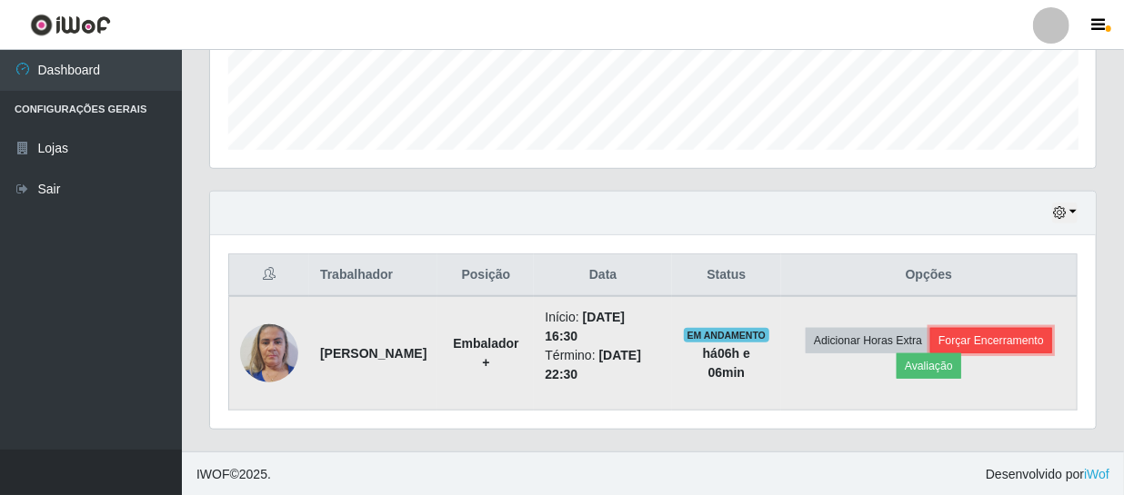
click at [930, 354] on button "Forçar Encerramento" at bounding box center [991, 340] width 122 height 25
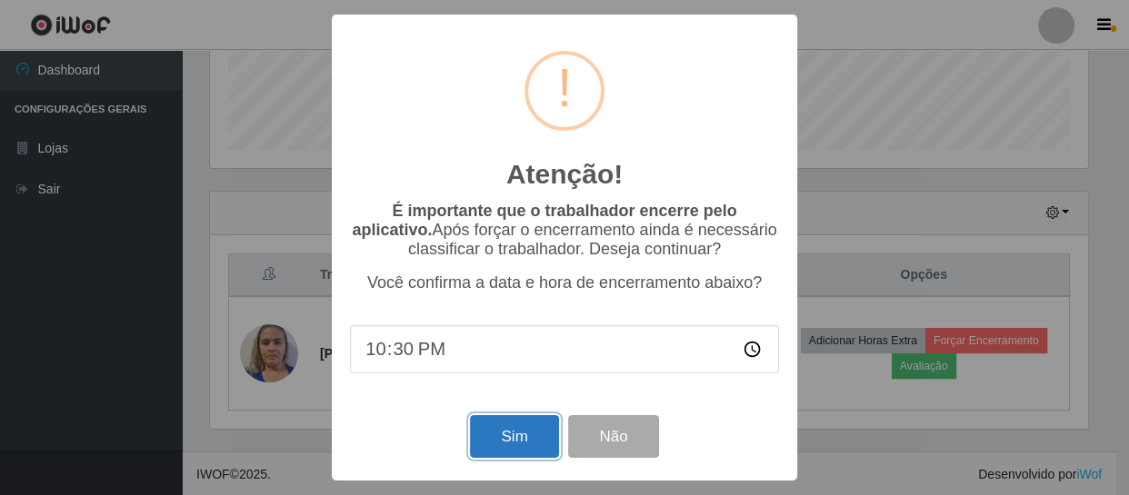
click at [514, 433] on button "Sim" at bounding box center [514, 436] width 88 height 43
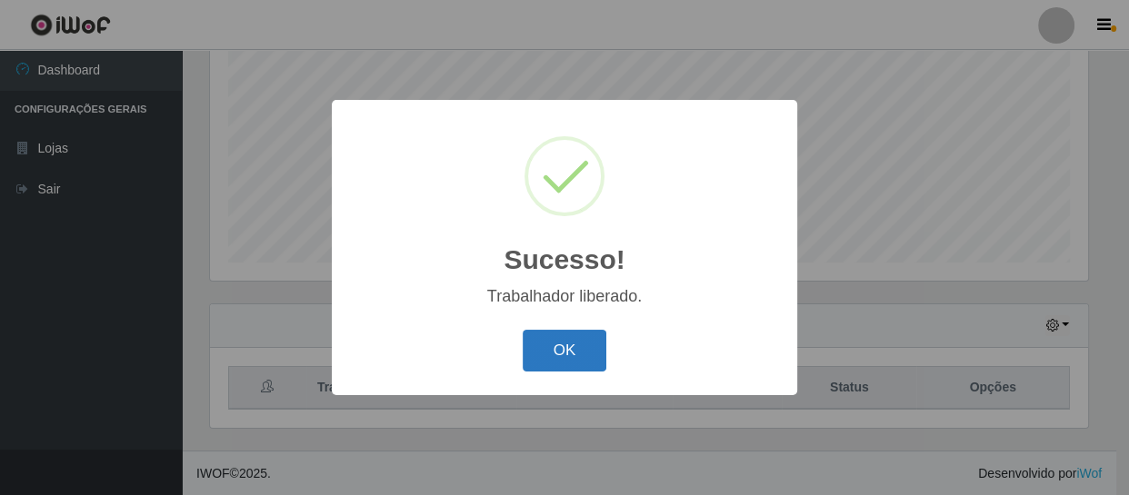
click at [561, 359] on button "OK" at bounding box center [565, 351] width 85 height 43
